Goal: Task Accomplishment & Management: Manage account settings

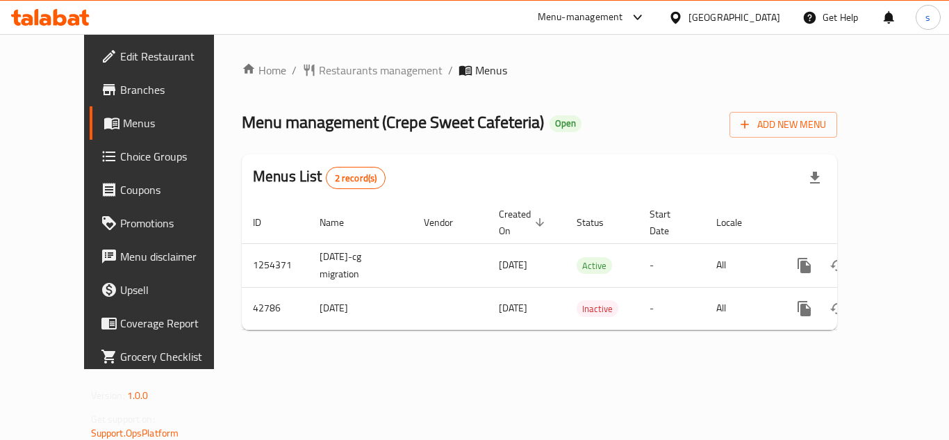
click at [120, 155] on span "Choice Groups" at bounding box center [175, 156] width 111 height 17
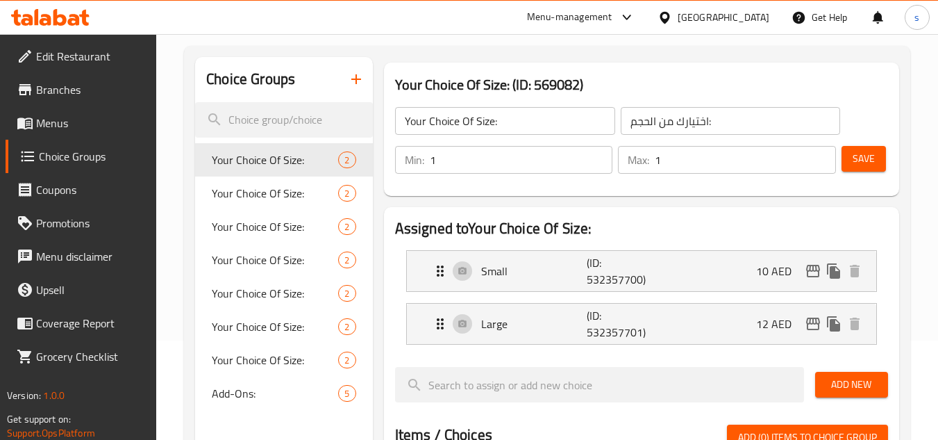
scroll to position [139, 0]
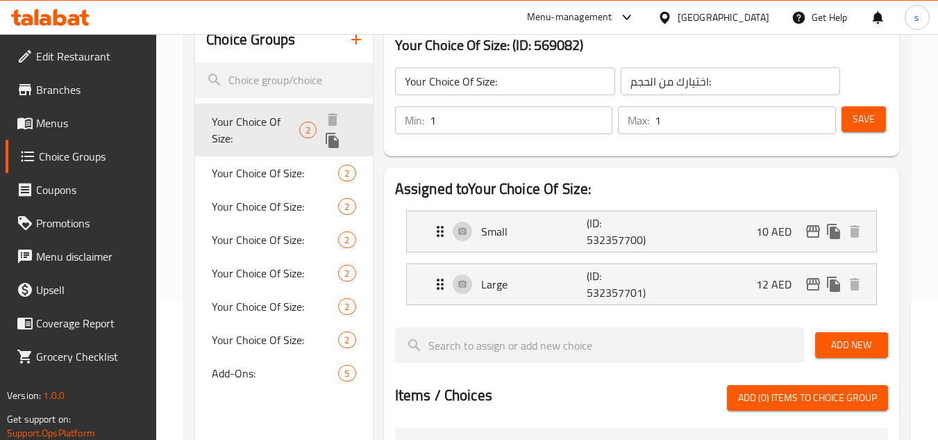
click at [262, 122] on span "Your Choice Of Size:" at bounding box center [256, 129] width 88 height 33
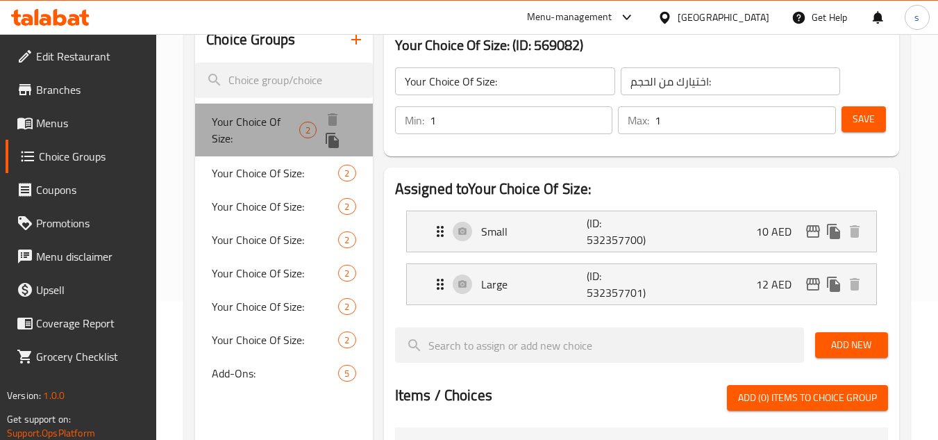
click at [273, 114] on span "Your Choice Of Size:" at bounding box center [256, 129] width 88 height 33
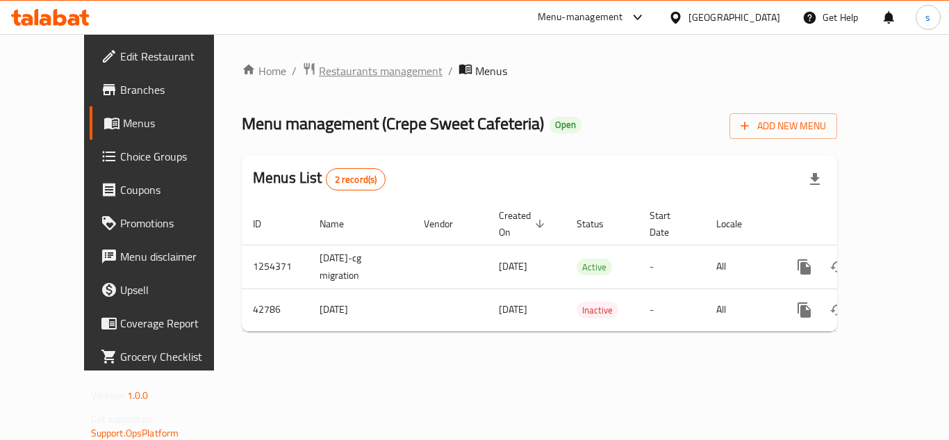
click at [319, 67] on span "Restaurants management" at bounding box center [381, 71] width 124 height 17
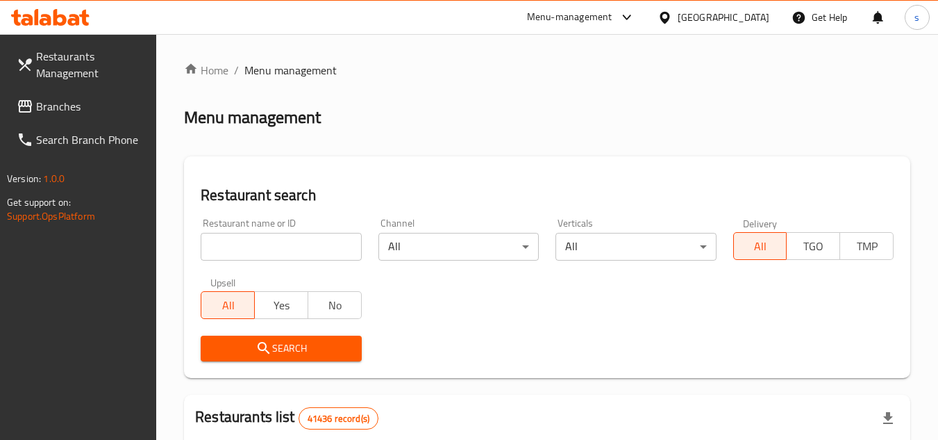
click at [64, 106] on span "Branches" at bounding box center [91, 106] width 110 height 17
